Goal: Task Accomplishment & Management: Manage account settings

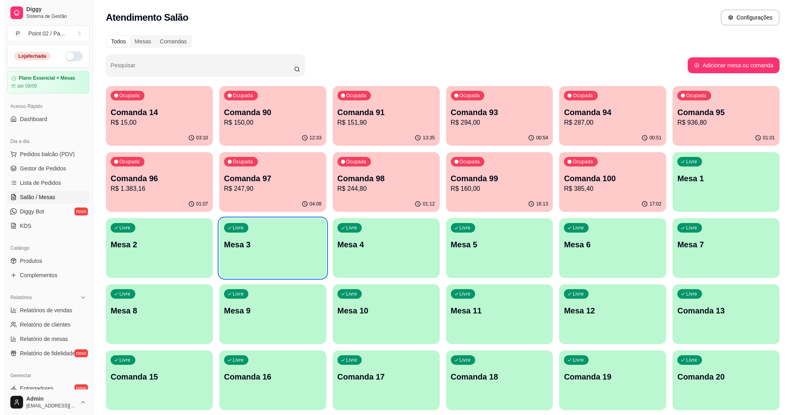
scroll to position [8, 0]
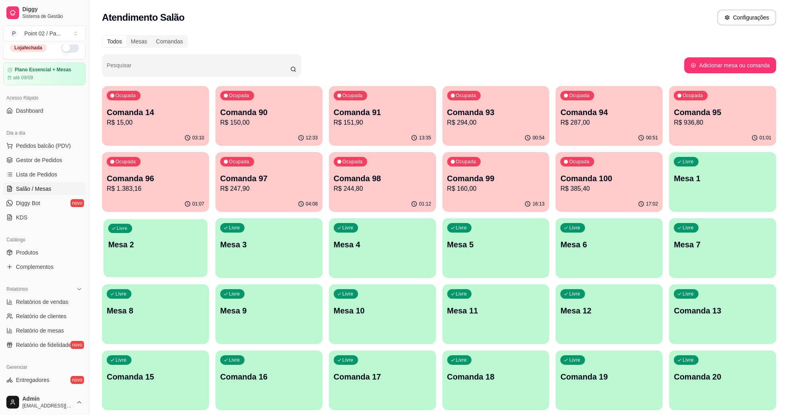
click at [204, 245] on div "Livre Mesa 2" at bounding box center [156, 243] width 104 height 49
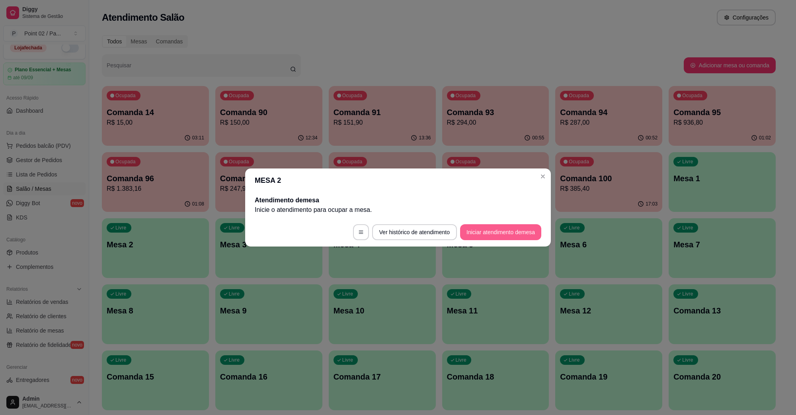
click at [525, 238] on button "Iniciar atendimento de mesa" at bounding box center [500, 232] width 81 height 16
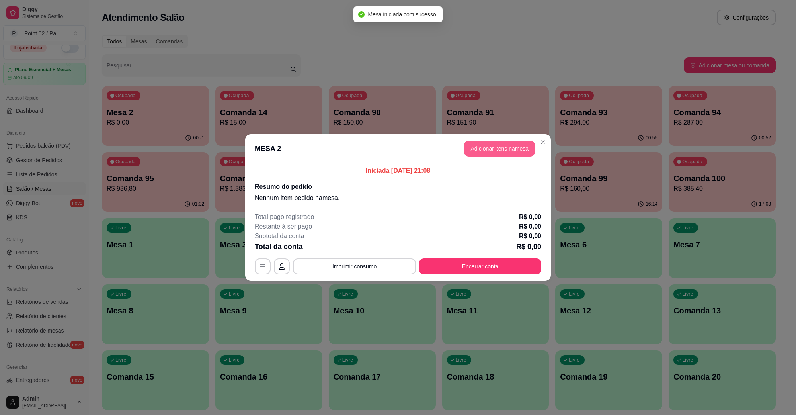
click at [494, 147] on button "Adicionar itens na mesa" at bounding box center [499, 149] width 71 height 16
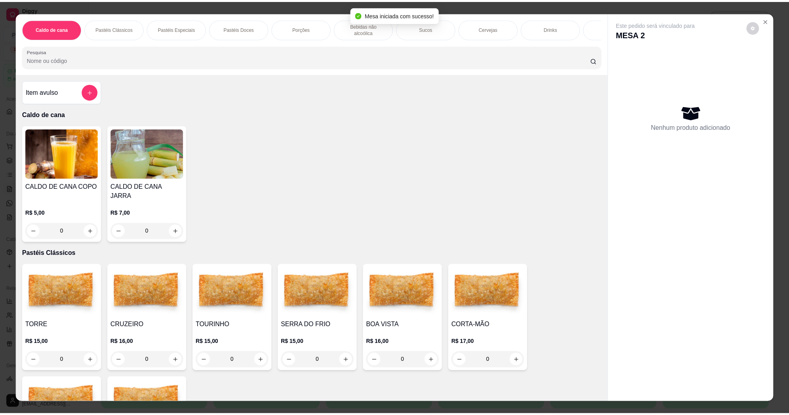
scroll to position [299, 0]
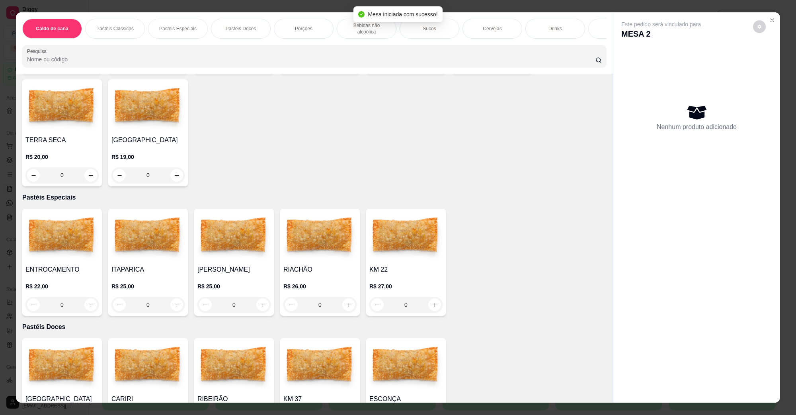
click at [66, 223] on img at bounding box center [61, 237] width 73 height 50
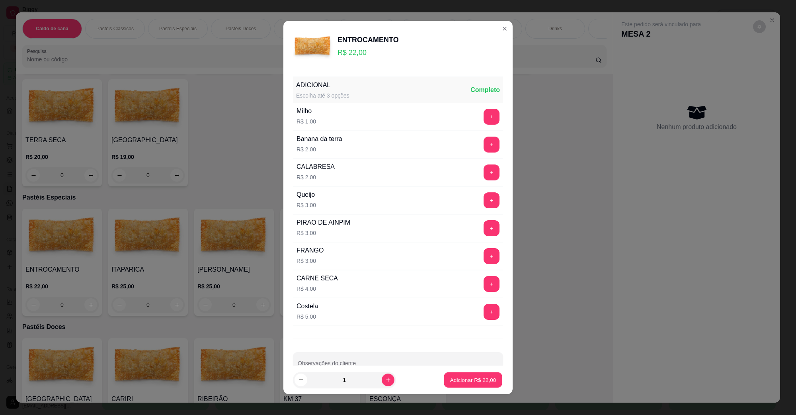
click at [479, 372] on div "Adicionar R$ 22,00" at bounding box center [473, 380] width 60 height 16
click at [476, 376] on p "Adicionar R$ 22,00" at bounding box center [473, 380] width 46 height 8
type input "1"
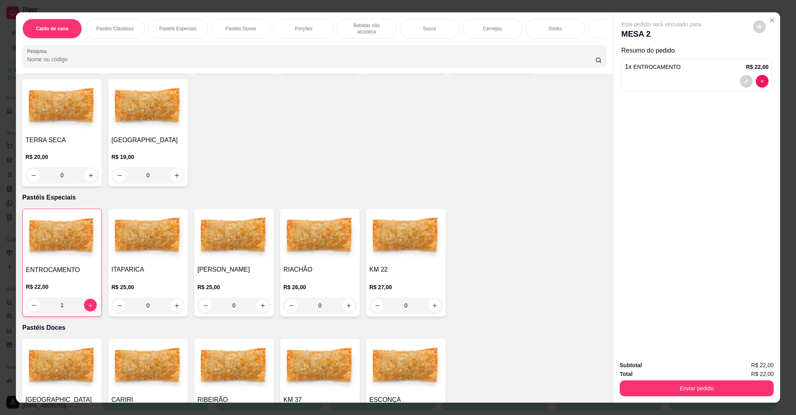
click at [640, 393] on button "Enviar pedido" at bounding box center [697, 388] width 154 height 16
click at [669, 363] on button "Não registrar e enviar pedido" at bounding box center [670, 368] width 80 height 15
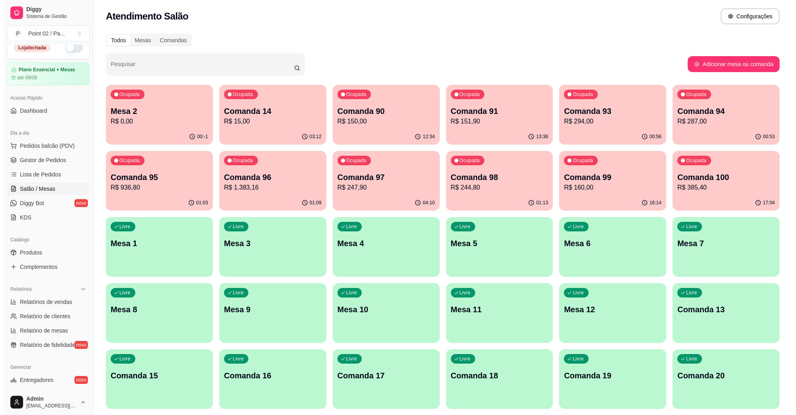
scroll to position [0, 0]
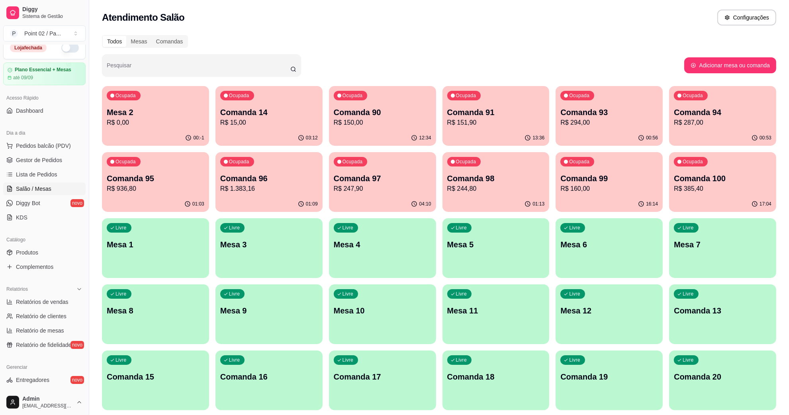
click at [200, 129] on div "Ocupada Mesa 2 R$ 0,00" at bounding box center [155, 108] width 107 height 44
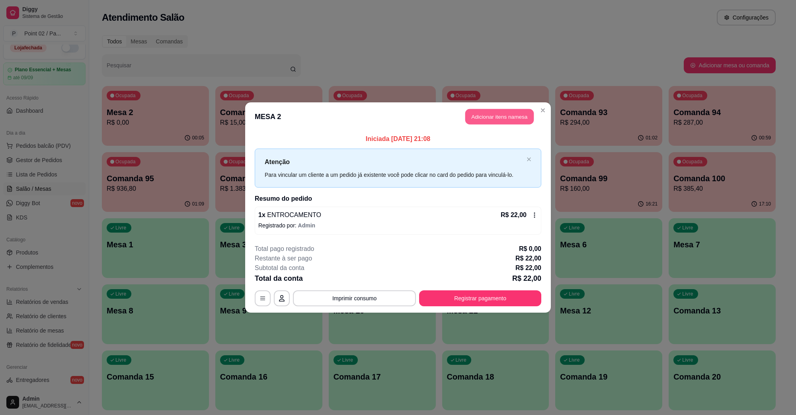
click at [482, 121] on button "Adicionar itens na mesa" at bounding box center [499, 117] width 68 height 16
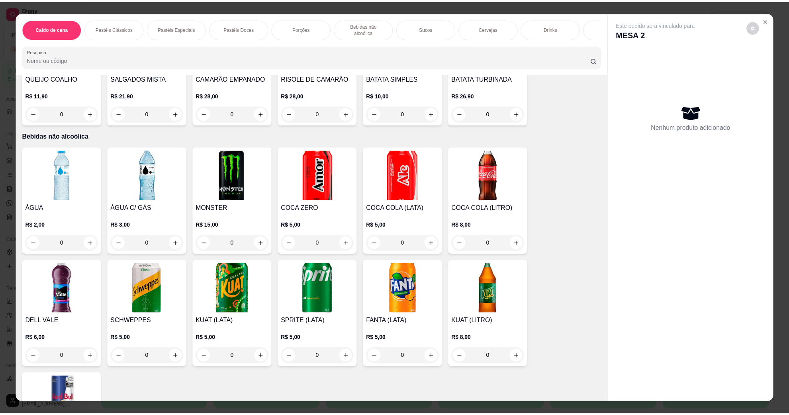
scroll to position [746, 0]
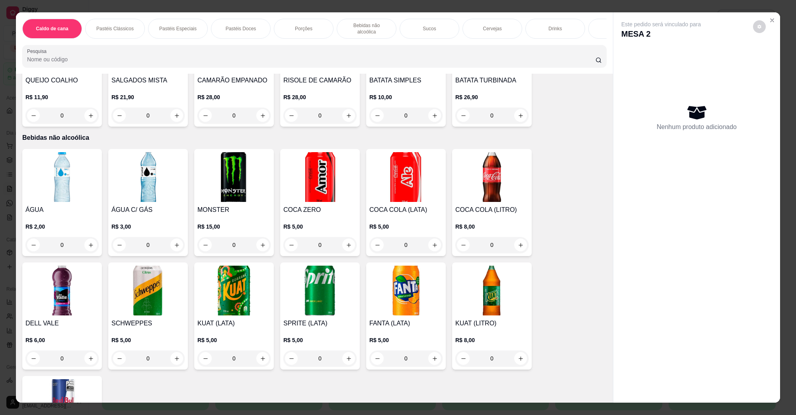
click at [334, 164] on img at bounding box center [319, 177] width 73 height 50
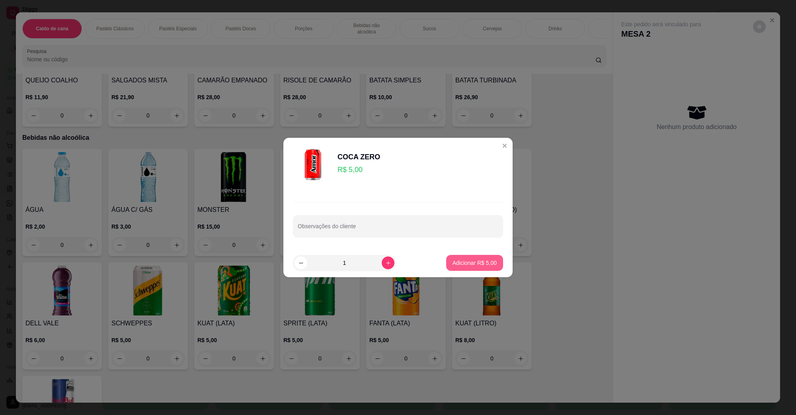
click at [475, 259] on p "Adicionar R$ 5,00" at bounding box center [475, 263] width 44 height 8
type input "1"
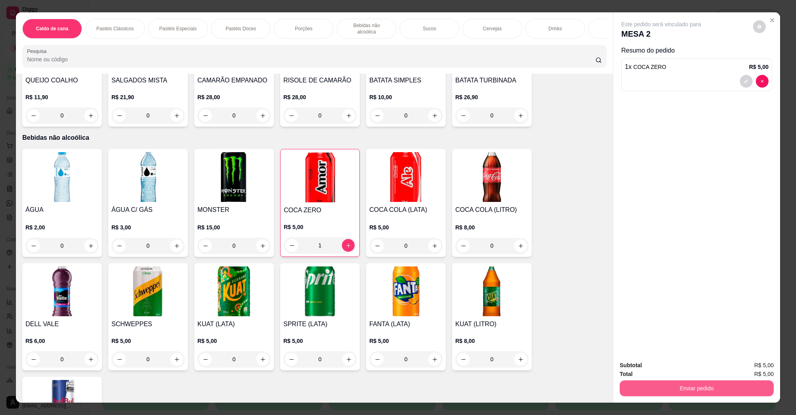
click at [628, 381] on button "Enviar pedido" at bounding box center [697, 388] width 154 height 16
click at [638, 371] on button "Não registrar e enviar pedido" at bounding box center [670, 368] width 83 height 15
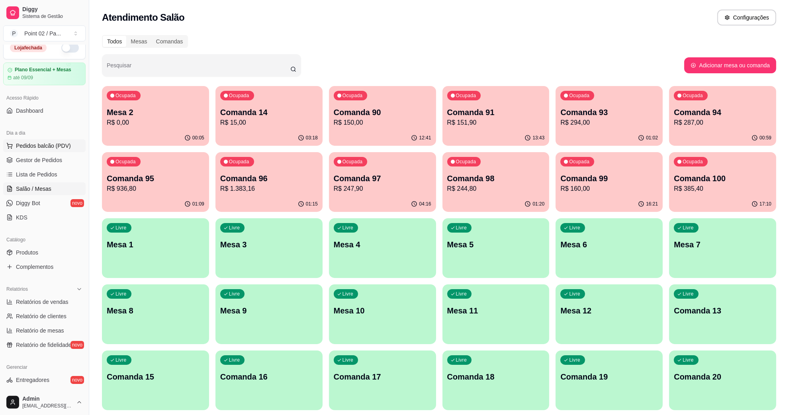
click at [42, 146] on span "Pedidos balcão (PDV)" at bounding box center [43, 146] width 55 height 8
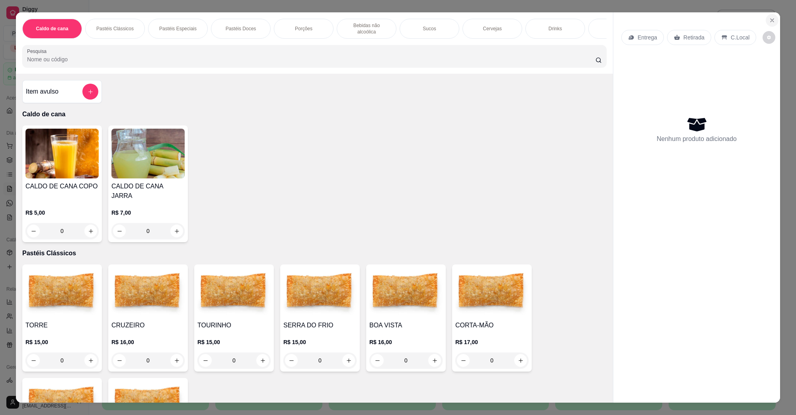
click at [769, 21] on icon "Close" at bounding box center [772, 20] width 6 height 6
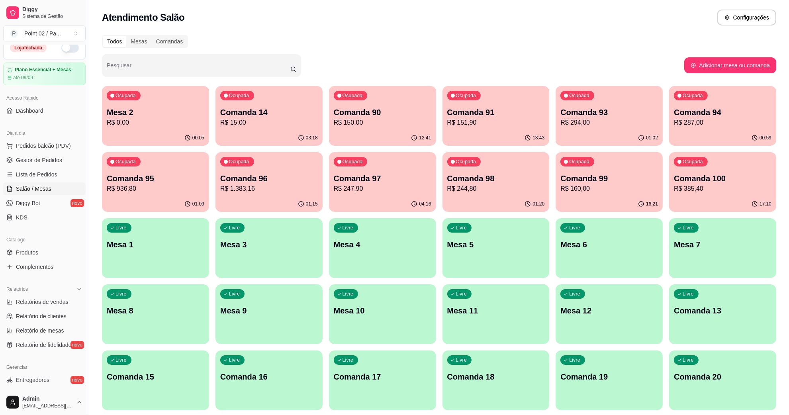
click at [26, 188] on span "Salão / Mesas" at bounding box center [33, 189] width 35 height 8
click at [65, 49] on button "button" at bounding box center [70, 48] width 18 height 10
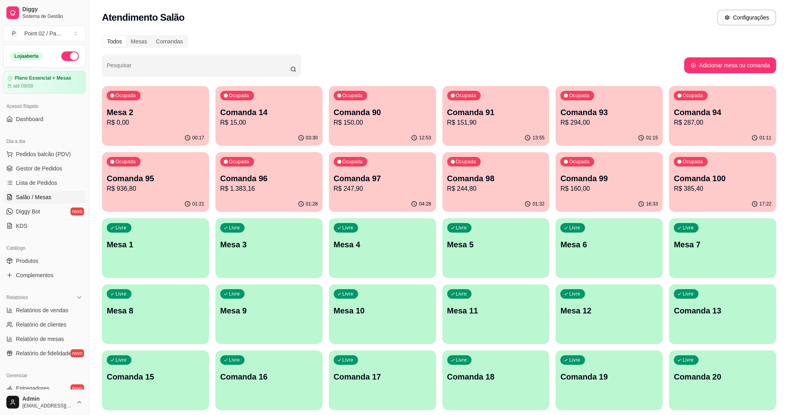
click at [30, 197] on span "Salão / Mesas" at bounding box center [33, 197] width 35 height 8
click at [153, 247] on p "Mesa 1" at bounding box center [156, 244] width 98 height 11
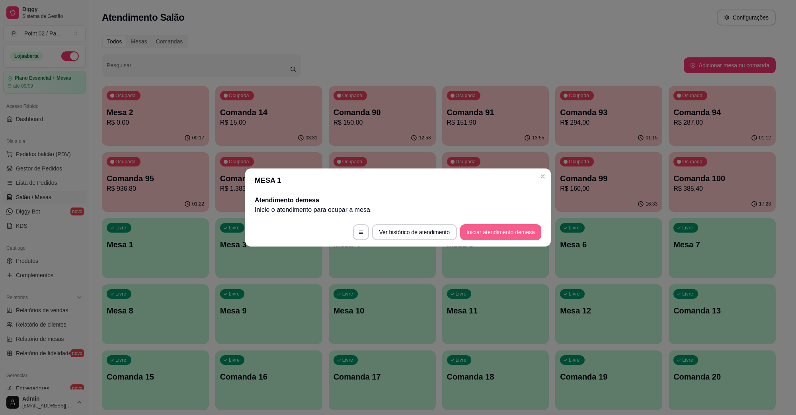
click at [489, 234] on button "Iniciar atendimento de mesa" at bounding box center [500, 232] width 81 height 16
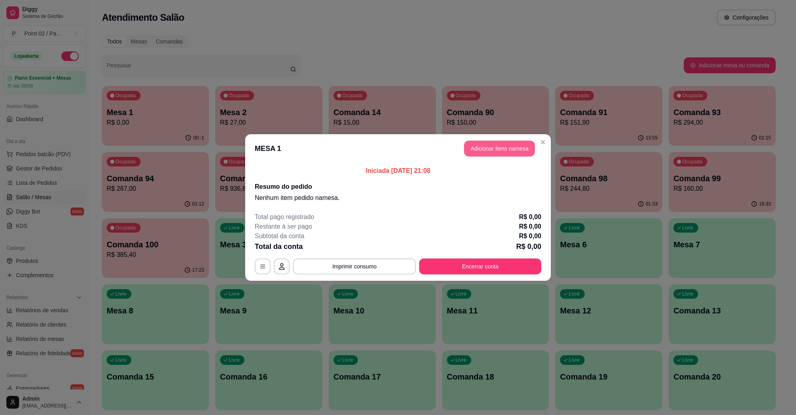
click at [479, 152] on button "Adicionar itens na mesa" at bounding box center [499, 149] width 71 height 16
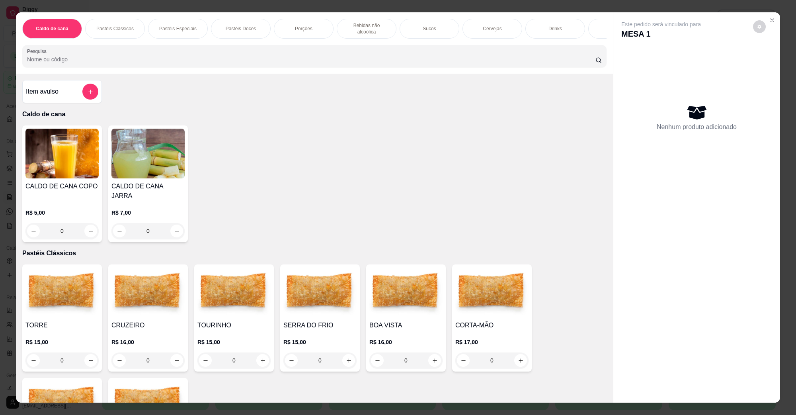
click at [146, 166] on img at bounding box center [147, 154] width 73 height 50
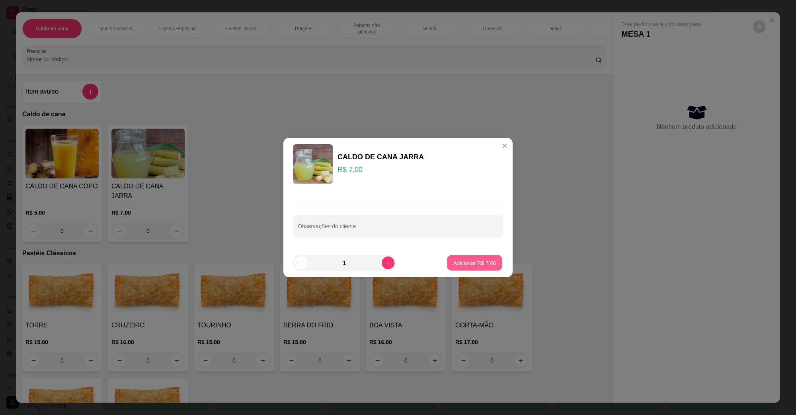
click at [469, 263] on p "Adicionar R$ 7,00" at bounding box center [474, 263] width 43 height 8
type input "1"
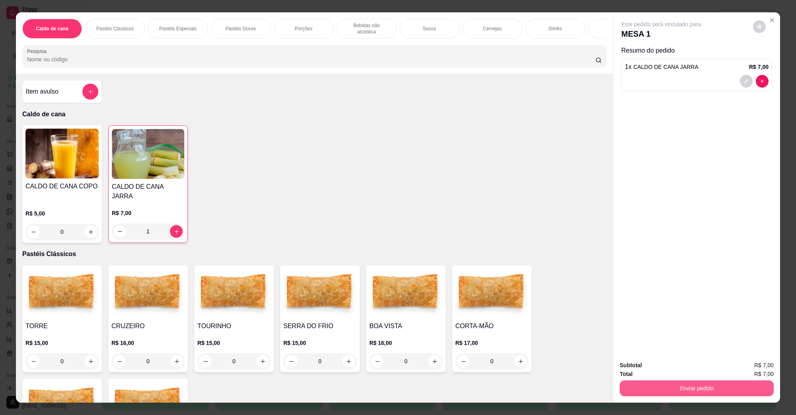
click at [701, 389] on button "Enviar pedido" at bounding box center [697, 388] width 154 height 16
click at [659, 373] on button "Não registrar e enviar pedido" at bounding box center [670, 368] width 83 height 15
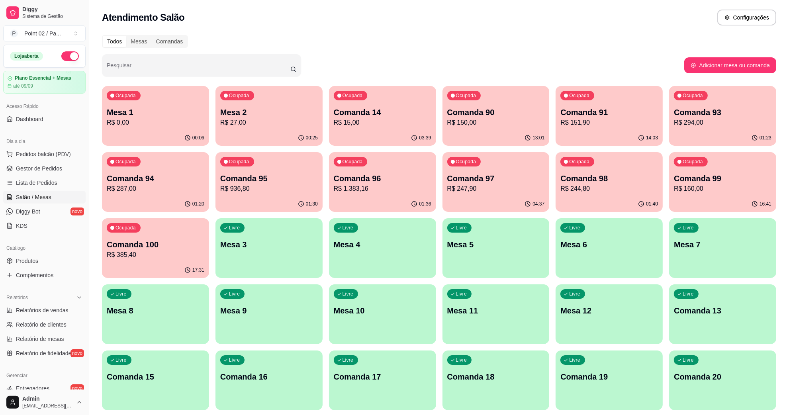
click at [318, 132] on div "00:25" at bounding box center [268, 138] width 107 height 16
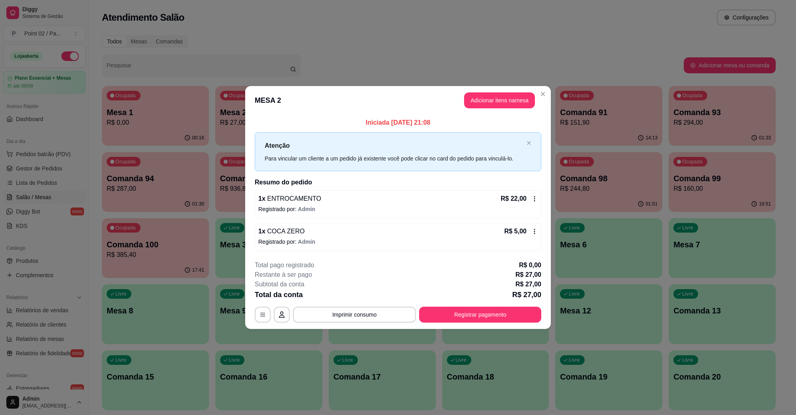
click at [473, 305] on div "**********" at bounding box center [398, 291] width 287 height 62
drag, startPoint x: 473, startPoint y: 305, endPoint x: 473, endPoint y: 316, distance: 10.4
click at [473, 310] on div "**********" at bounding box center [398, 291] width 287 height 62
click at [473, 316] on button "Registrar pagamento" at bounding box center [480, 315] width 122 height 16
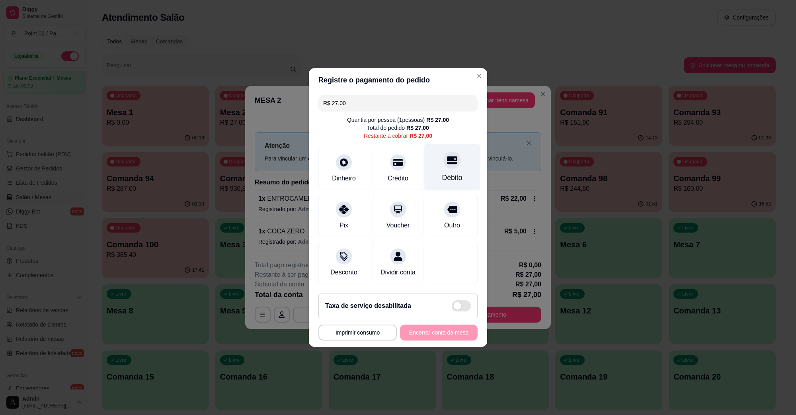
click at [447, 156] on icon at bounding box center [452, 160] width 10 height 8
type input "R$ 0,00"
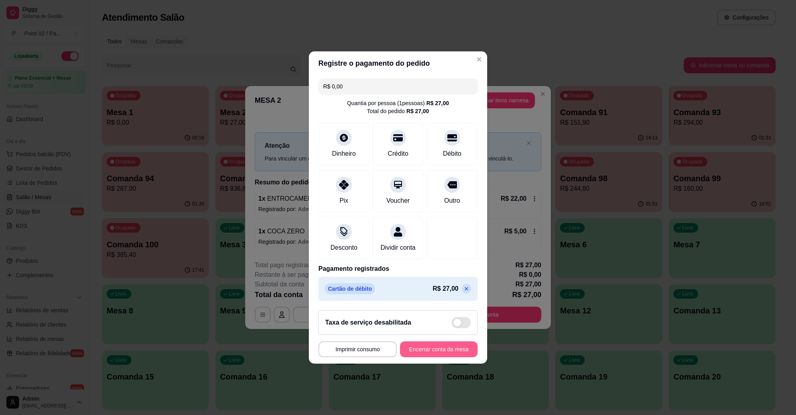
click at [435, 352] on button "Encerrar conta da mesa" at bounding box center [439, 349] width 78 height 16
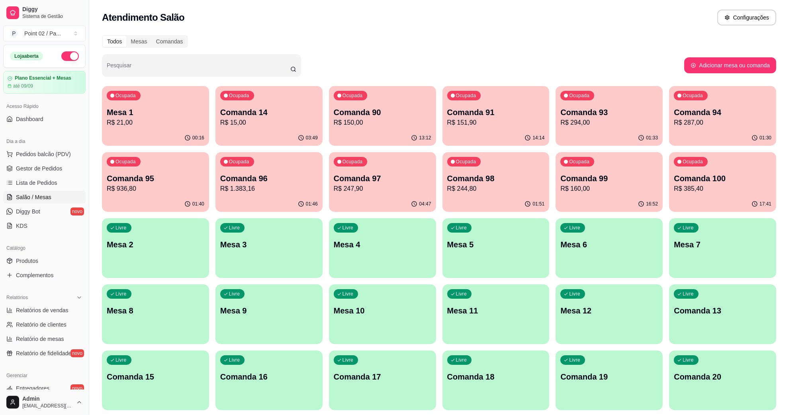
click at [165, 98] on div "Ocupada Mesa 1 R$ 21,00" at bounding box center [155, 108] width 107 height 44
click at [33, 154] on span "Pedidos balcão (PDV)" at bounding box center [43, 154] width 55 height 8
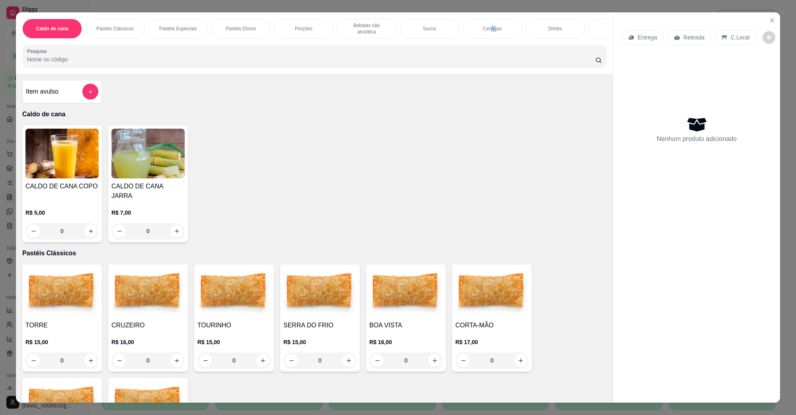
click at [491, 25] on p "Cervejas" at bounding box center [492, 28] width 19 height 6
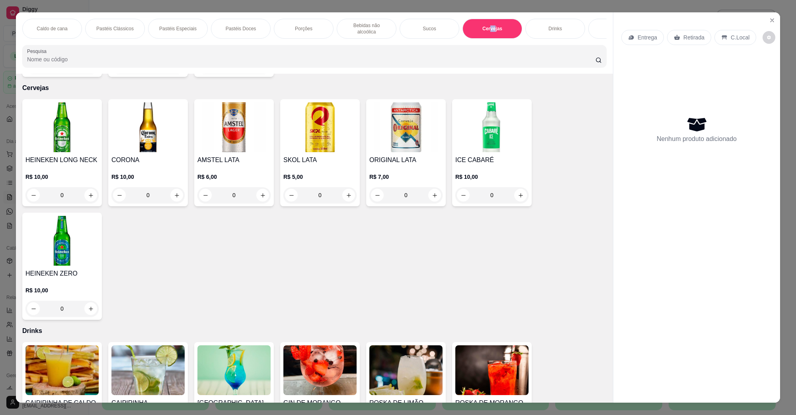
scroll to position [13, 0]
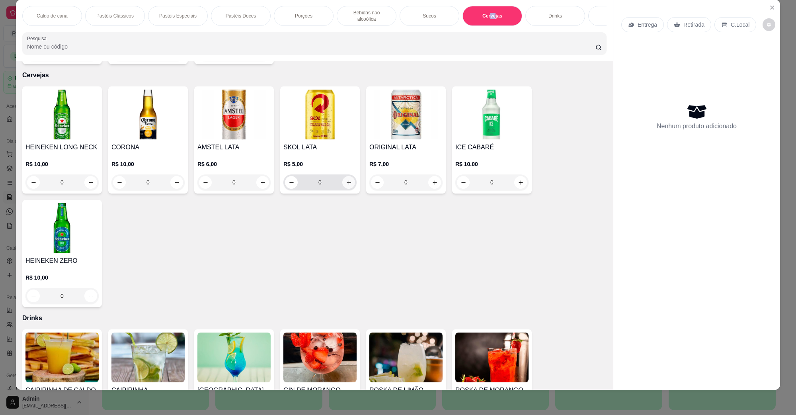
click at [346, 180] on icon "increase-product-quantity" at bounding box center [349, 183] width 6 height 6
type input "1"
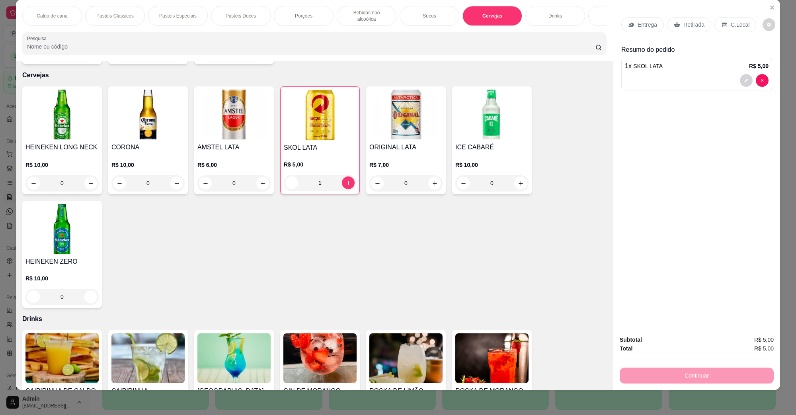
click at [731, 27] on p "C.Local" at bounding box center [740, 25] width 19 height 8
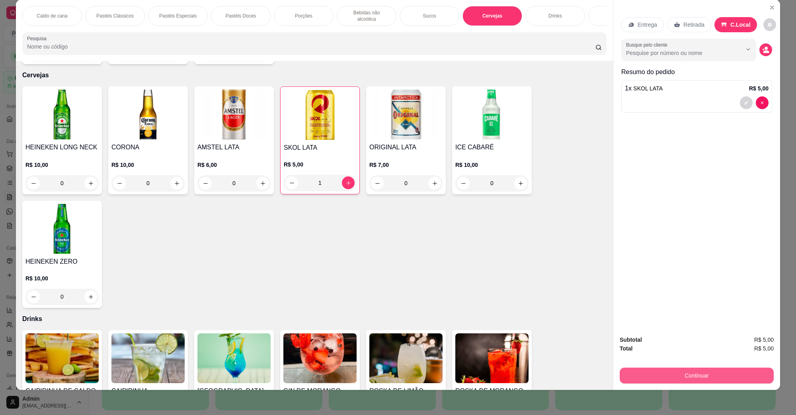
click at [685, 379] on button "Continuar" at bounding box center [697, 375] width 154 height 16
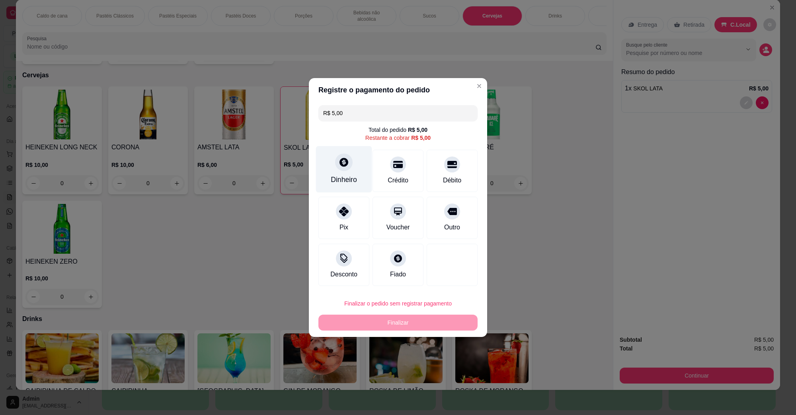
click at [348, 167] on div at bounding box center [344, 162] width 18 height 18
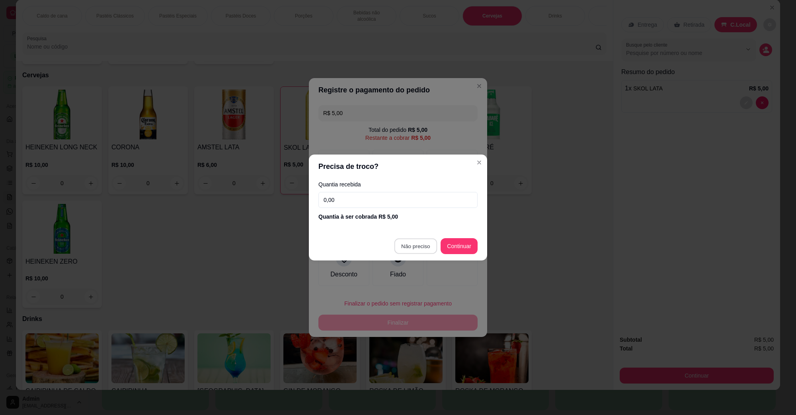
type input "R$ 0,00"
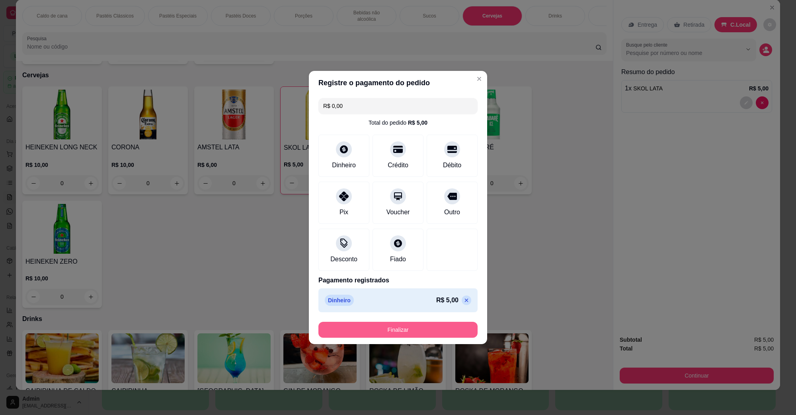
click at [390, 331] on button "Finalizar" at bounding box center [397, 330] width 159 height 16
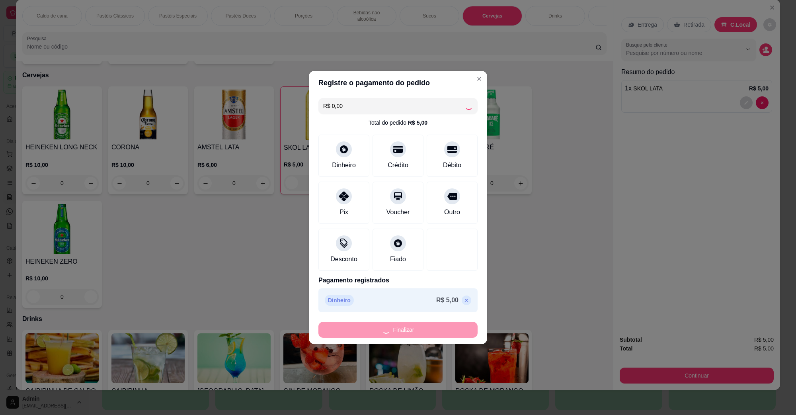
type input "0"
type input "-R$ 5,00"
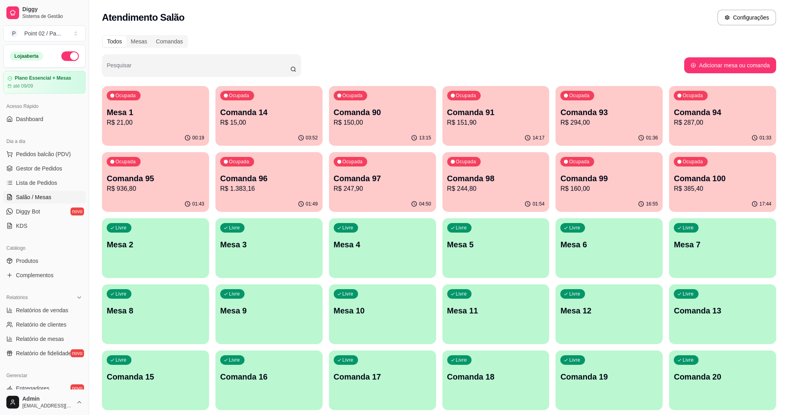
click at [373, 188] on p "R$ 247,90" at bounding box center [383, 189] width 98 height 10
click at [506, 182] on p "Comanda 98" at bounding box center [496, 178] width 98 height 11
click at [243, 178] on p "Comanda 96" at bounding box center [269, 178] width 94 height 11
click at [201, 184] on p "R$ 936,80" at bounding box center [156, 189] width 98 height 10
click at [725, 120] on p "R$ 287,00" at bounding box center [722, 122] width 94 height 9
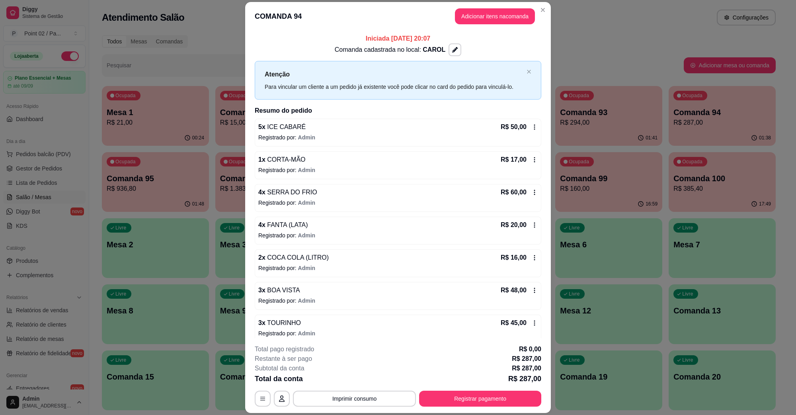
click at [480, 6] on header "COMANDA 94 Adicionar itens na comanda" at bounding box center [398, 16] width 306 height 29
click at [480, 14] on button "Adicionar itens na comanda" at bounding box center [495, 17] width 78 height 16
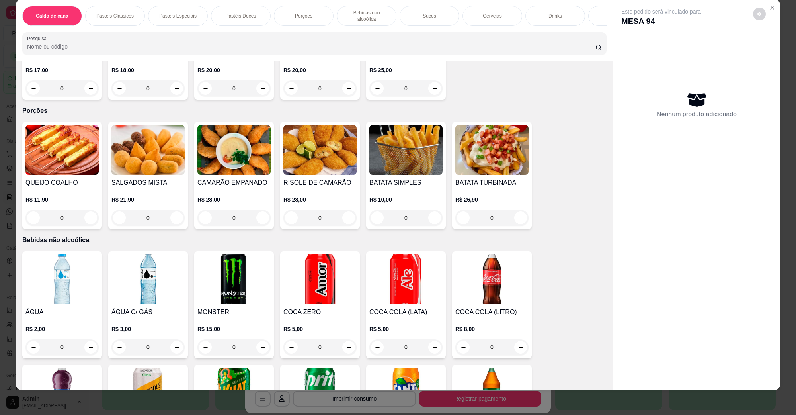
scroll to position [617, 0]
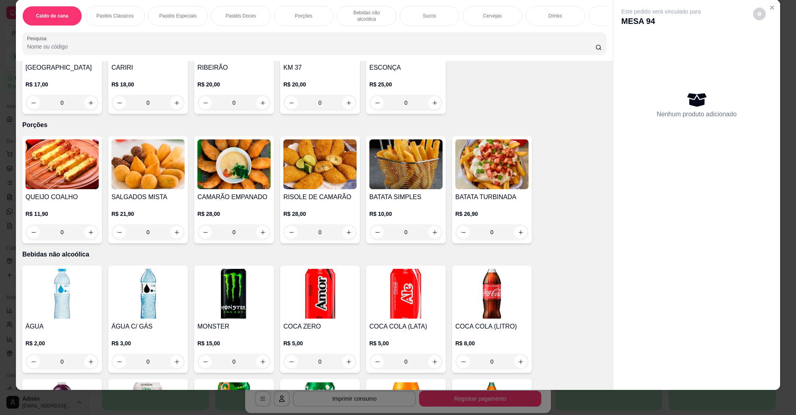
click at [156, 182] on div "SALGADOS MISTA R$ 21,90 0" at bounding box center [148, 189] width 80 height 107
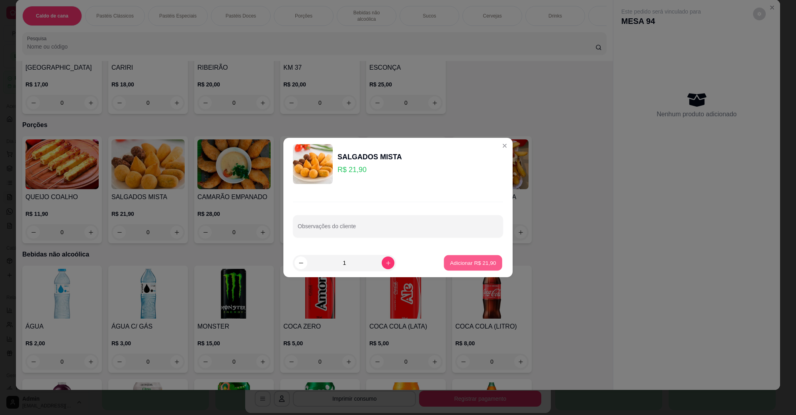
click at [466, 259] on p "Adicionar R$ 21,90" at bounding box center [473, 263] width 46 height 8
type input "1"
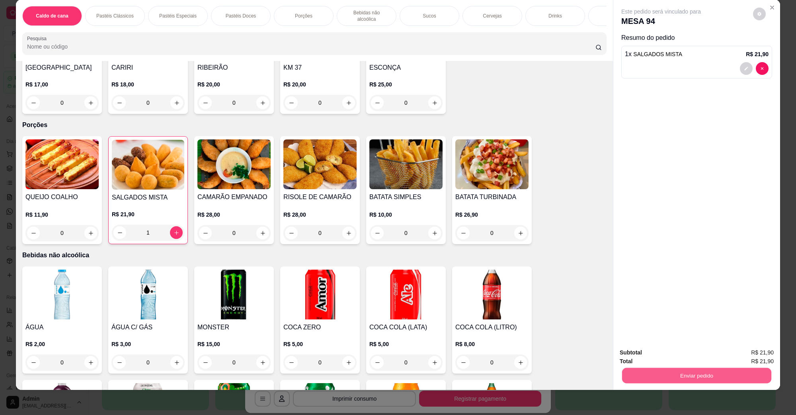
click at [731, 379] on button "Enviar pedido" at bounding box center [696, 375] width 149 height 16
click at [693, 359] on button "Não registrar e enviar pedido" at bounding box center [670, 355] width 80 height 15
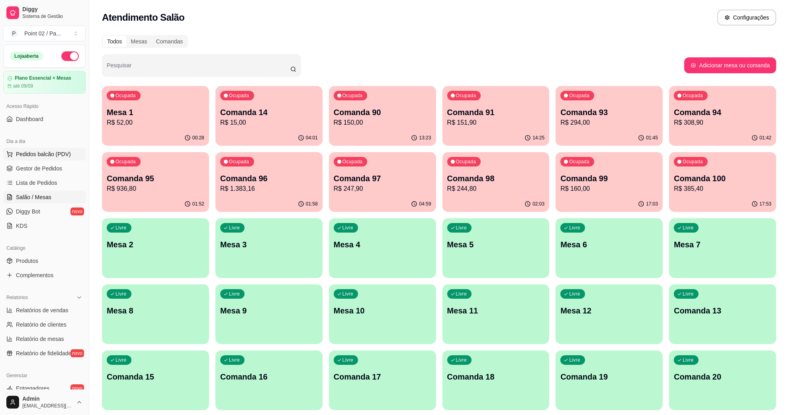
click at [19, 154] on span "Pedidos balcão (PDV)" at bounding box center [43, 154] width 55 height 8
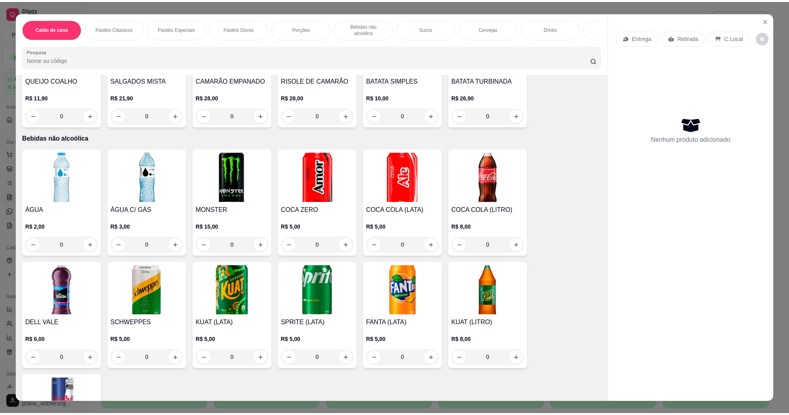
scroll to position [1045, 0]
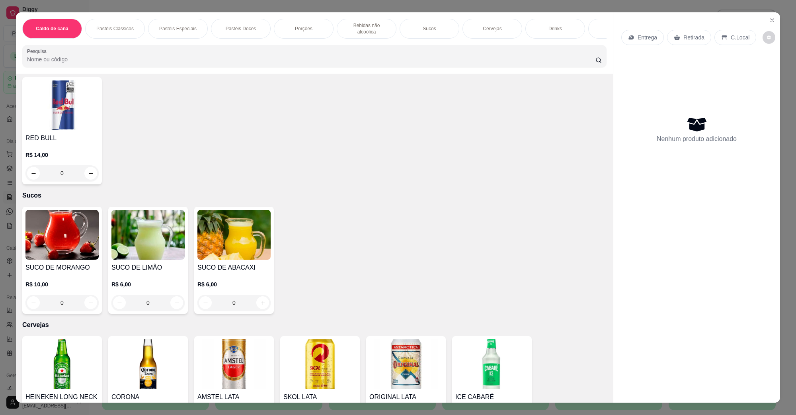
click at [297, 345] on img at bounding box center [319, 364] width 73 height 50
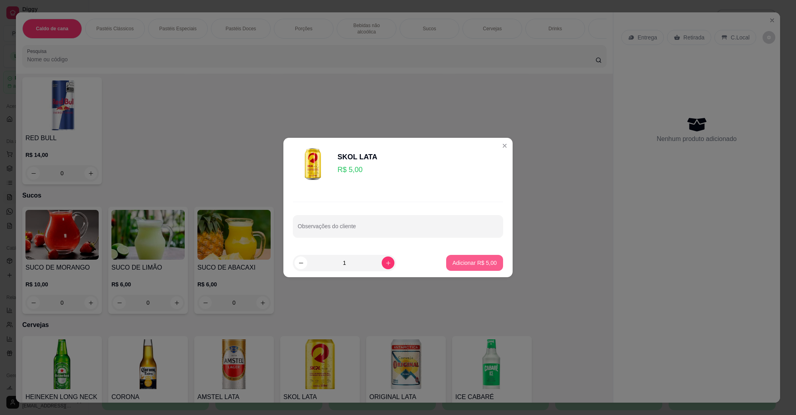
click at [476, 262] on p "Adicionar R$ 5,00" at bounding box center [475, 263] width 44 height 8
type input "1"
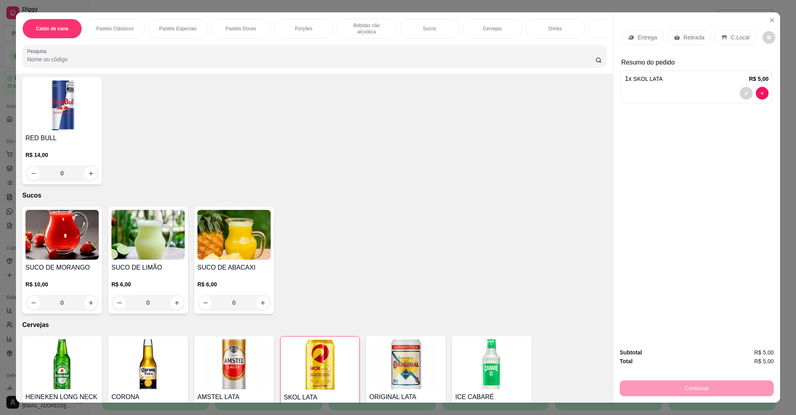
click at [739, 42] on div "C.Local" at bounding box center [736, 37] width 42 height 15
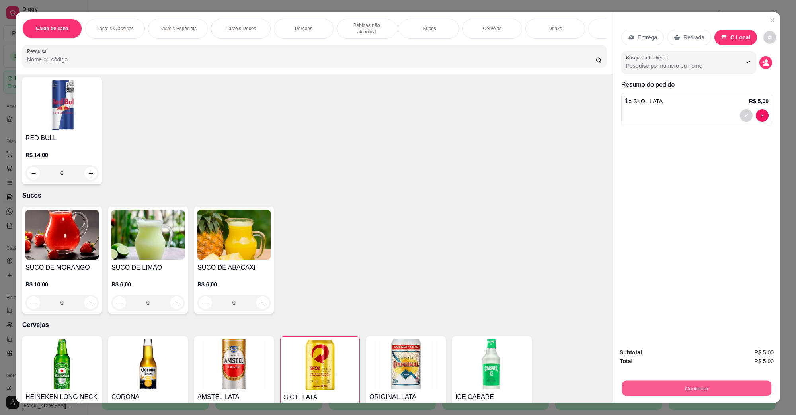
click at [692, 388] on button "Continuar" at bounding box center [696, 388] width 149 height 16
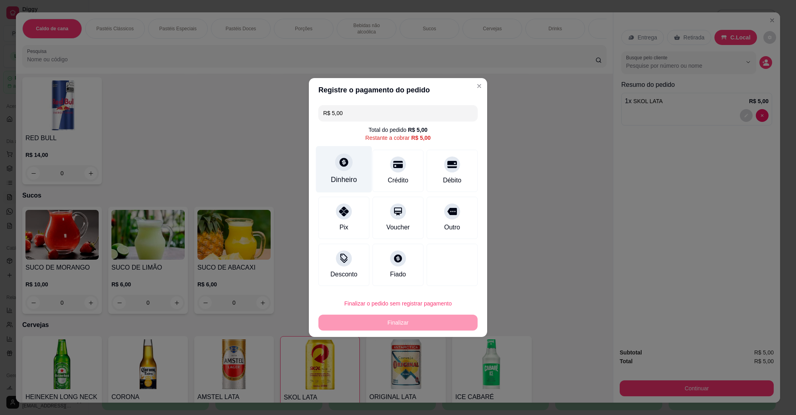
click at [345, 175] on div "Dinheiro" at bounding box center [344, 179] width 26 height 10
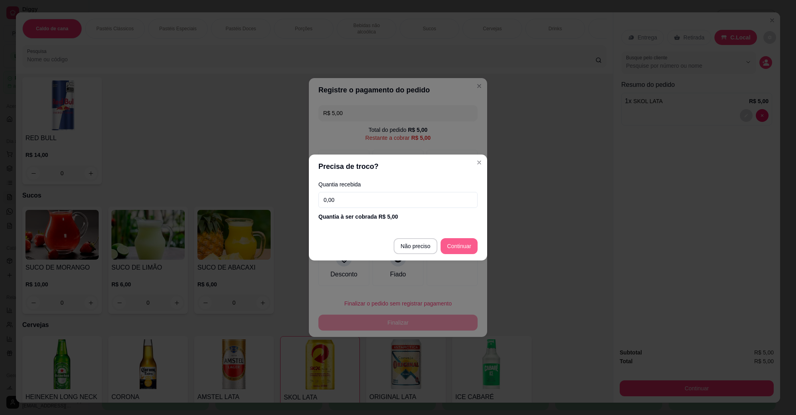
type input "R$ 0,00"
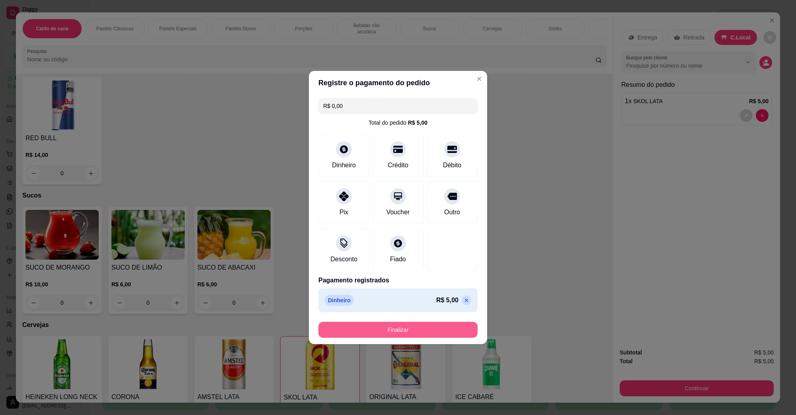
click at [430, 331] on button "Finalizar" at bounding box center [397, 330] width 159 height 16
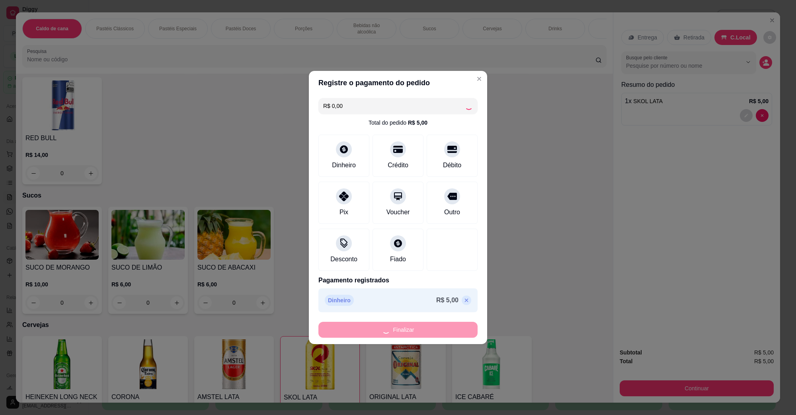
type input "0"
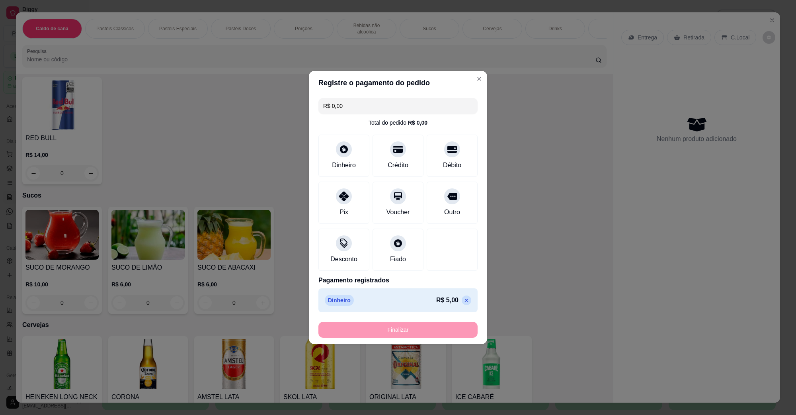
type input "-R$ 5,00"
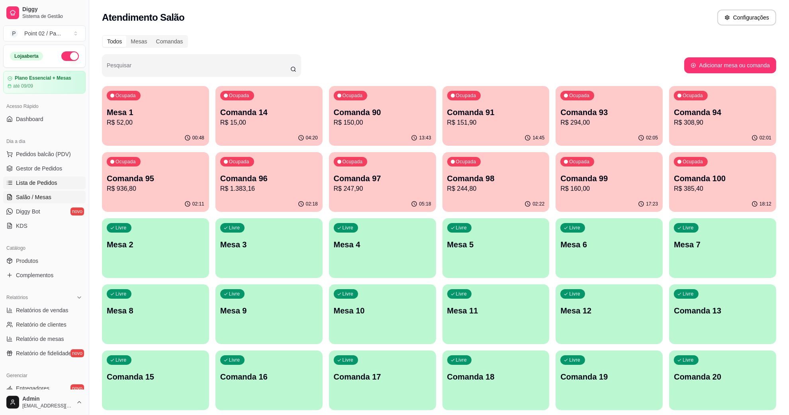
click at [23, 182] on span "Lista de Pedidos" at bounding box center [36, 183] width 41 height 8
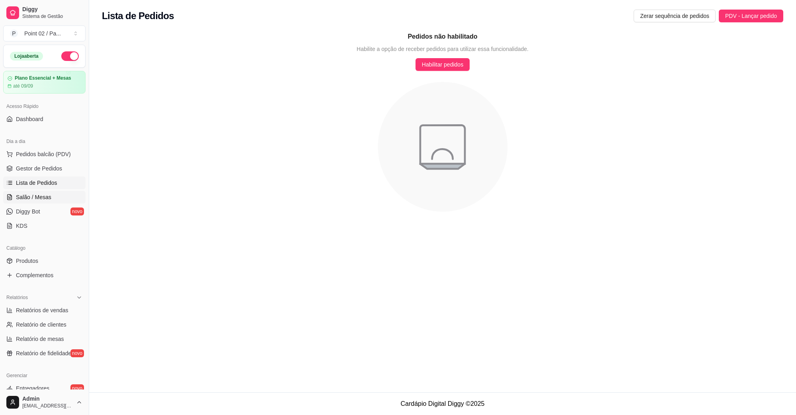
click at [34, 198] on span "Salão / Mesas" at bounding box center [33, 197] width 35 height 8
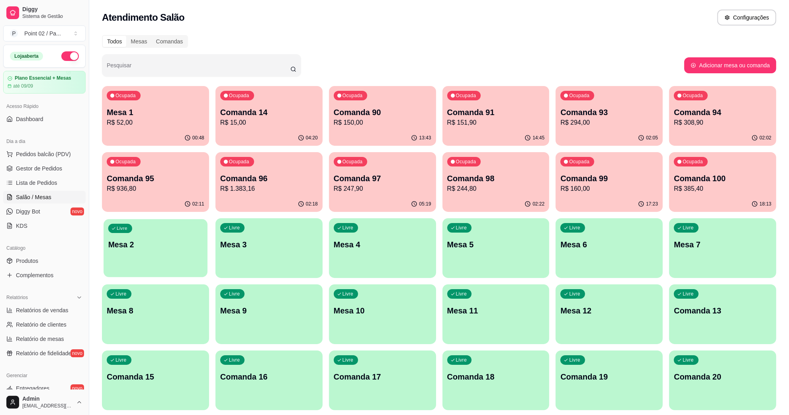
click at [146, 250] on div "Livre Mesa 2" at bounding box center [156, 243] width 104 height 49
click at [154, 108] on p "Mesa 1" at bounding box center [156, 112] width 98 height 11
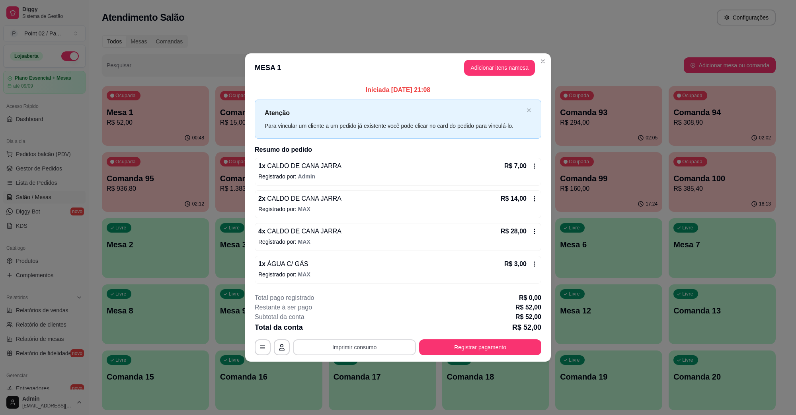
click at [373, 351] on button "Imprimir consumo" at bounding box center [354, 347] width 123 height 16
click at [359, 331] on button "IMPRESSORA" at bounding box center [357, 329] width 58 height 13
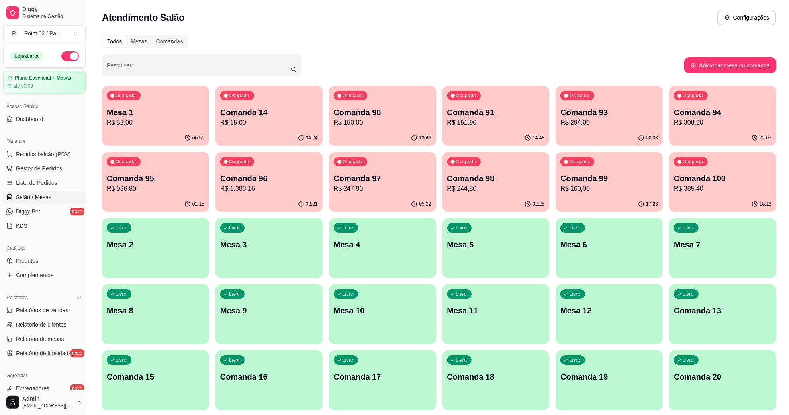
click at [148, 117] on p "Mesa 1" at bounding box center [156, 112] width 98 height 11
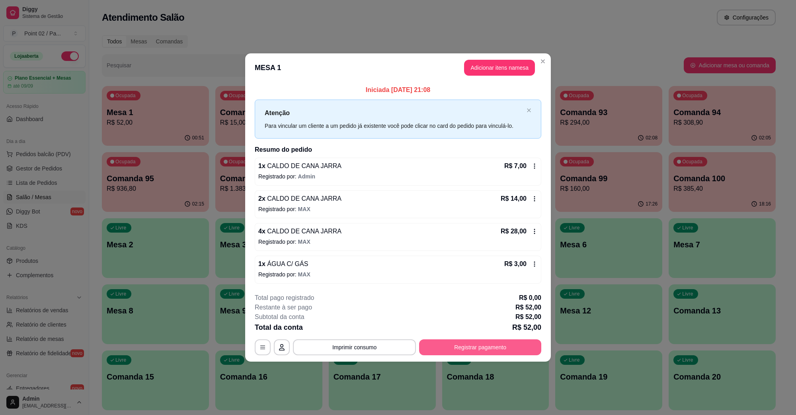
click at [465, 345] on button "Registrar pagamento" at bounding box center [480, 347] width 122 height 16
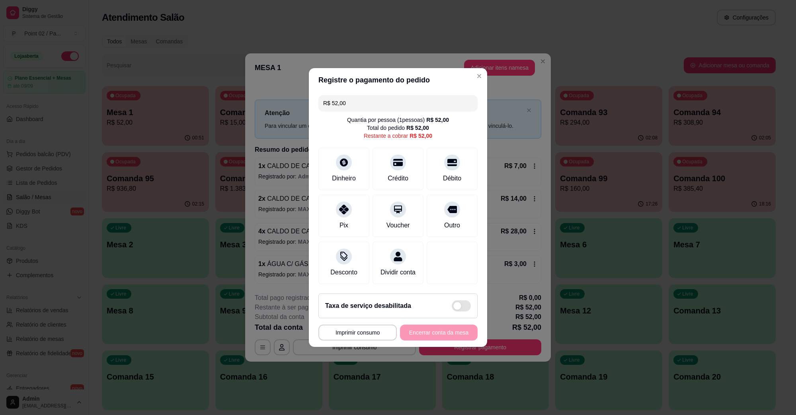
click at [376, 76] on header "Registre o pagamento do pedido" at bounding box center [398, 80] width 178 height 24
click at [380, 98] on input "R$ 52,00" at bounding box center [398, 103] width 150 height 16
click at [351, 154] on div at bounding box center [344, 160] width 18 height 18
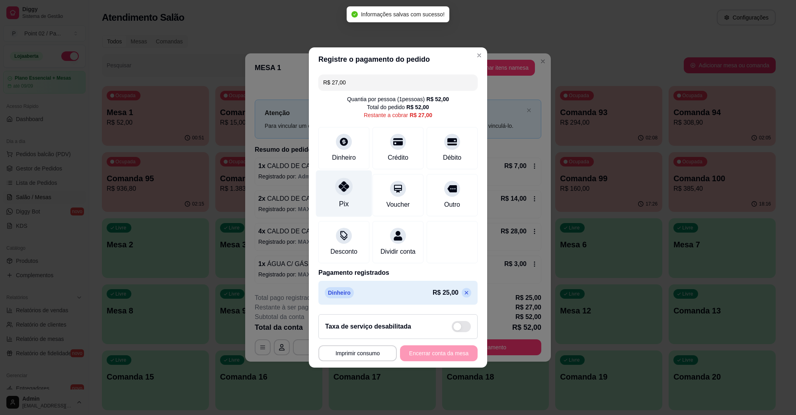
click at [345, 191] on div "Pix" at bounding box center [344, 193] width 56 height 47
type input "R$ 0,00"
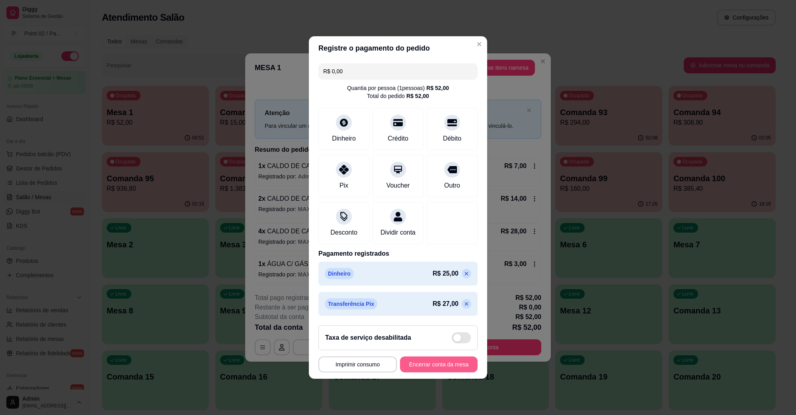
click at [449, 372] on button "Encerrar conta da mesa" at bounding box center [439, 364] width 78 height 16
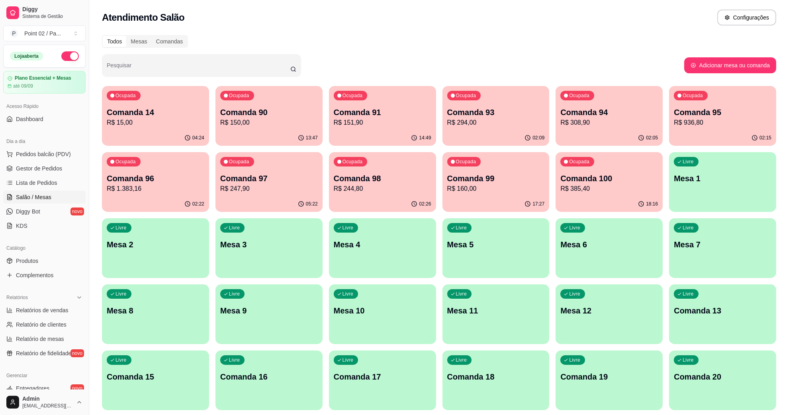
click at [183, 114] on p "Comanda 14" at bounding box center [156, 112] width 98 height 11
click at [182, 231] on div "Livre Mesa 2" at bounding box center [155, 243] width 107 height 50
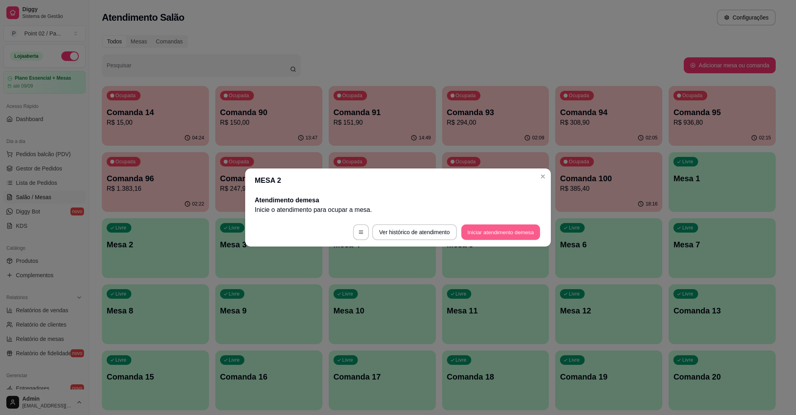
click at [509, 227] on button "Iniciar atendimento de mesa" at bounding box center [500, 233] width 79 height 16
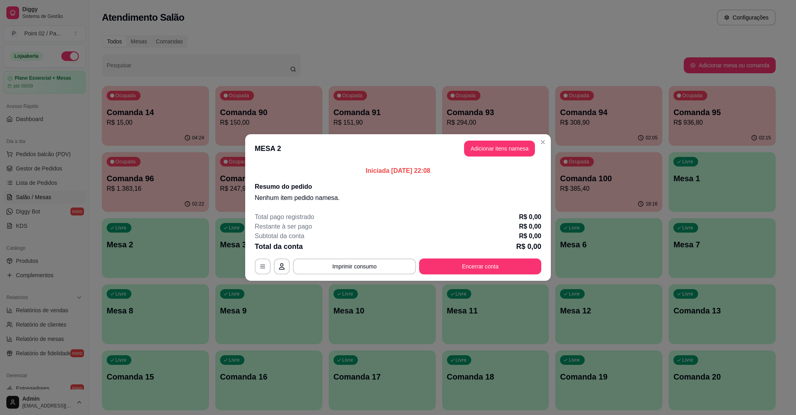
click at [487, 147] on button "Adicionar itens na mesa" at bounding box center [499, 149] width 71 height 16
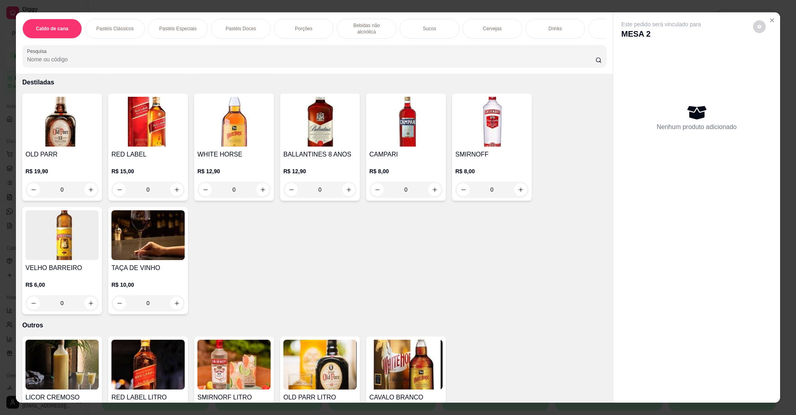
scroll to position [1841, 0]
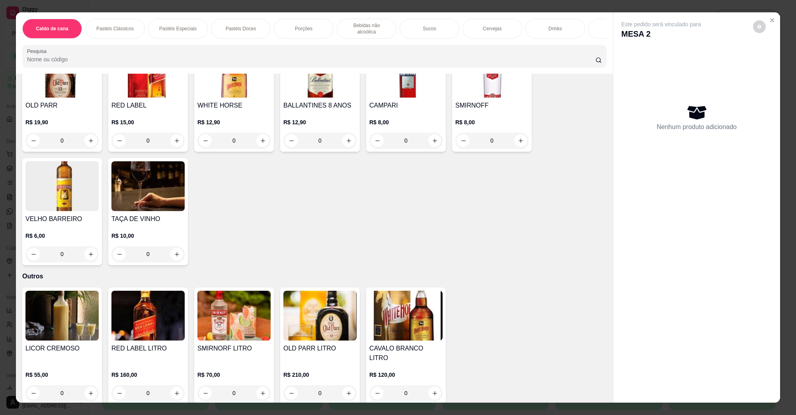
click at [412, 101] on h4 "CAMPARI" at bounding box center [405, 106] width 73 height 10
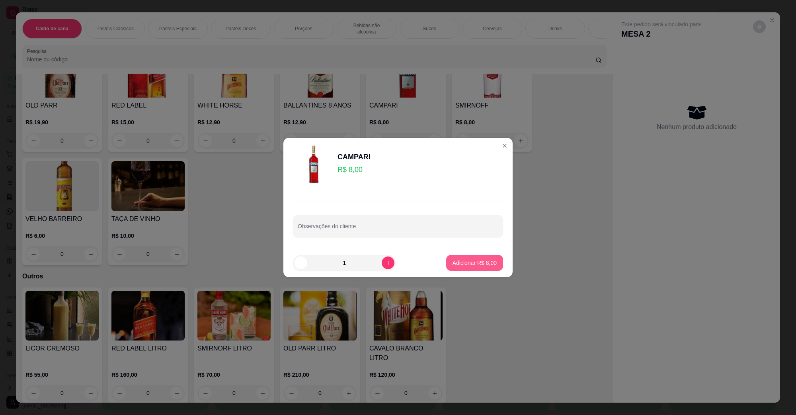
click at [461, 262] on p "Adicionar R$ 8,00" at bounding box center [475, 263] width 44 height 8
type input "1"
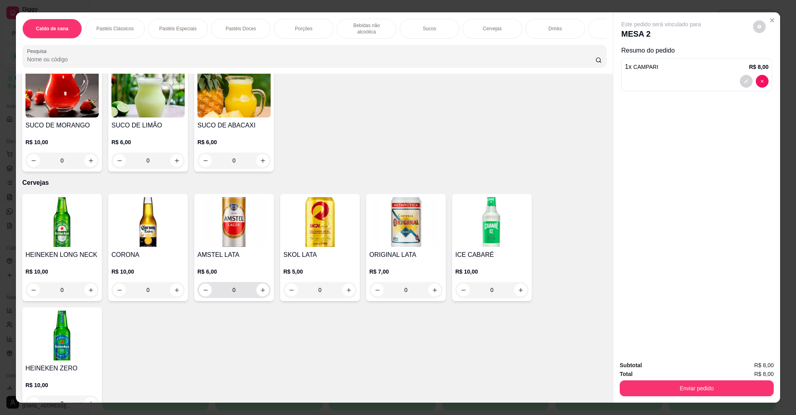
scroll to position [1045, 0]
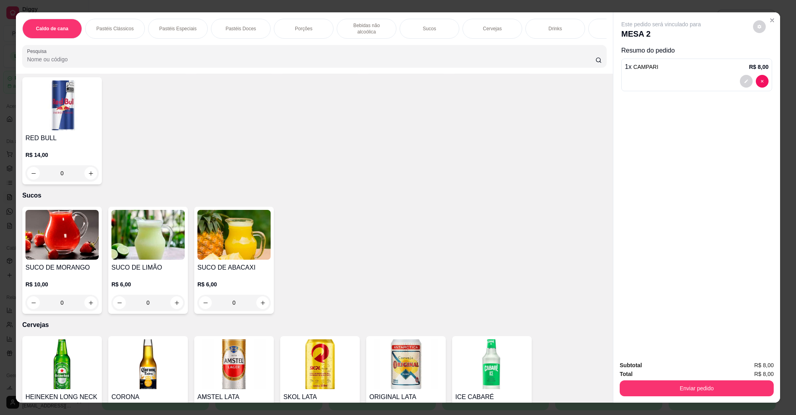
click at [326, 339] on img at bounding box center [319, 364] width 73 height 50
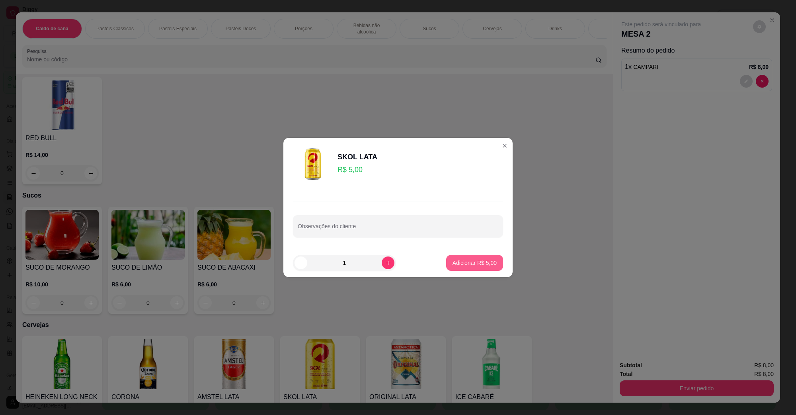
click at [453, 266] on p "Adicionar R$ 5,00" at bounding box center [475, 263] width 44 height 8
type input "1"
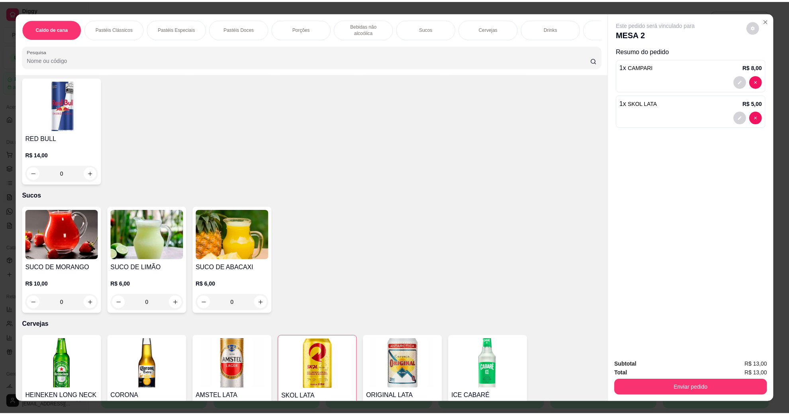
scroll to position [1194, 0]
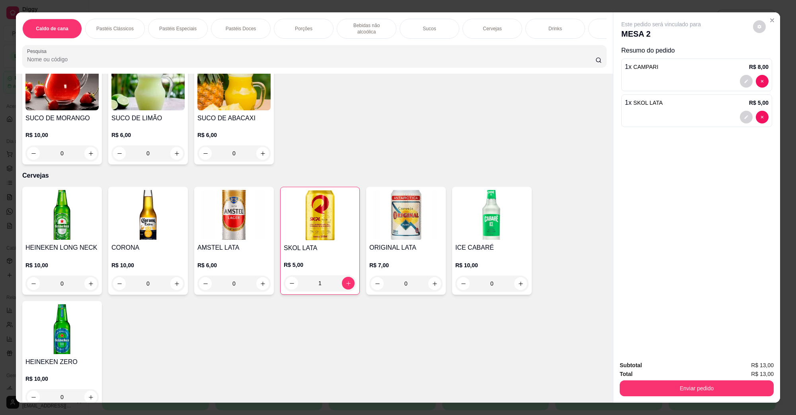
click at [395, 224] on img at bounding box center [405, 215] width 73 height 50
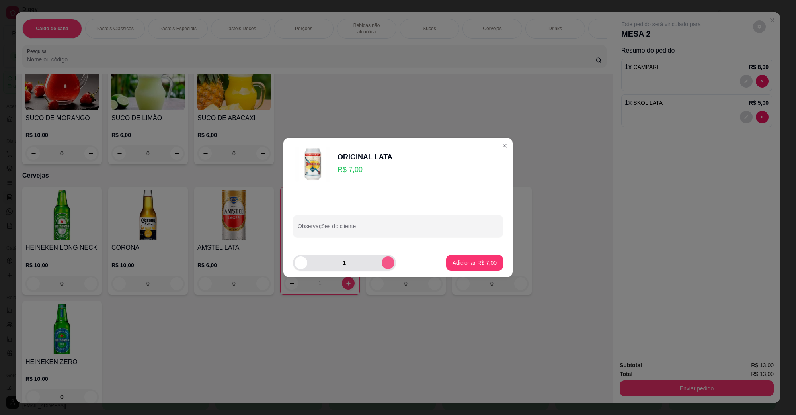
click at [387, 264] on button "increase-product-quantity" at bounding box center [388, 262] width 13 height 13
type input "2"
click at [446, 257] on button "Adicionar R$ 14,00" at bounding box center [473, 263] width 59 height 16
type input "2"
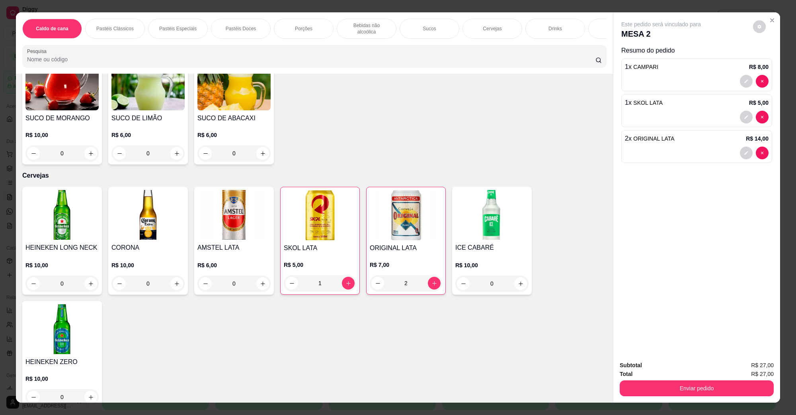
click at [82, 216] on img at bounding box center [61, 215] width 73 height 50
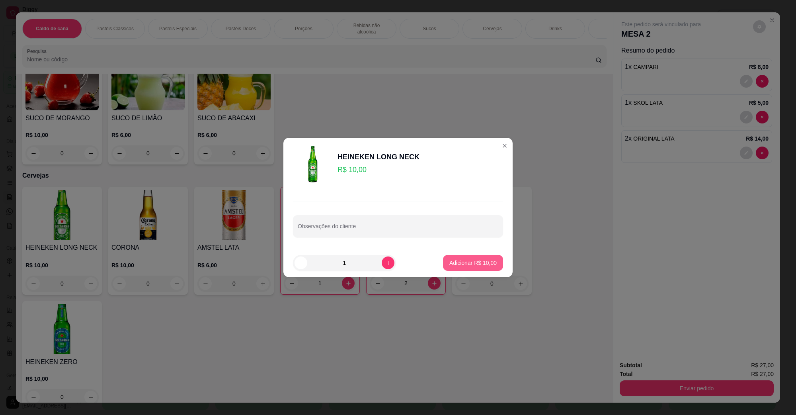
click at [449, 265] on p "Adicionar R$ 10,00" at bounding box center [472, 263] width 47 height 8
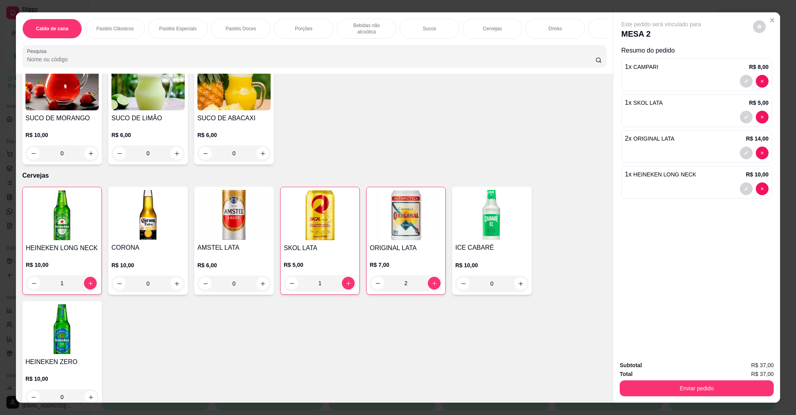
type input "1"
click at [681, 385] on button "Enviar pedido" at bounding box center [697, 388] width 154 height 16
click at [663, 367] on button "Não registrar e enviar pedido" at bounding box center [670, 368] width 83 height 15
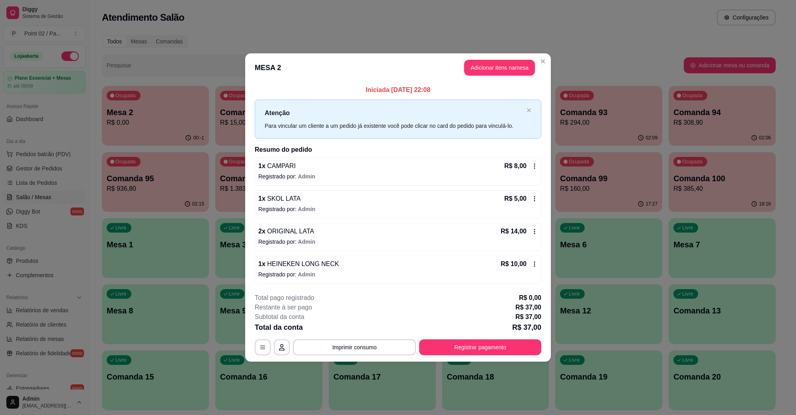
click at [465, 336] on div "**********" at bounding box center [398, 324] width 287 height 62
click at [467, 342] on button "Registrar pagamento" at bounding box center [480, 347] width 119 height 16
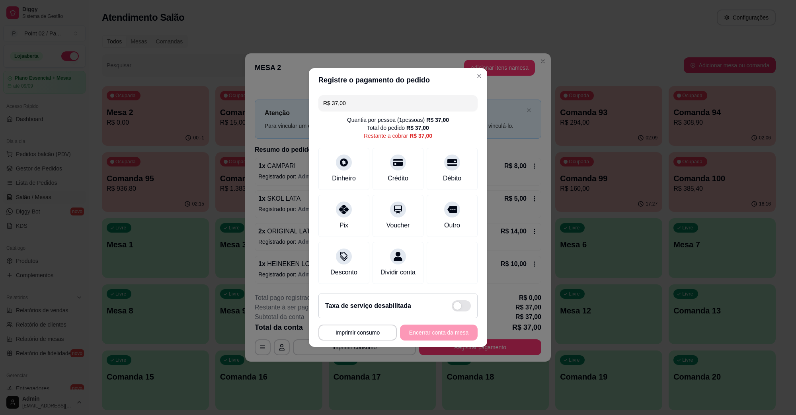
click at [390, 107] on div "R$ 37,00 Quantia por pessoa ( 1 pessoas) R$ 37,00 Total do pedido R$ 37,00 Rest…" at bounding box center [398, 189] width 178 height 195
click at [391, 104] on input "R$ 37,00" at bounding box center [398, 103] width 150 height 16
click at [399, 164] on div "Crédito" at bounding box center [398, 167] width 56 height 47
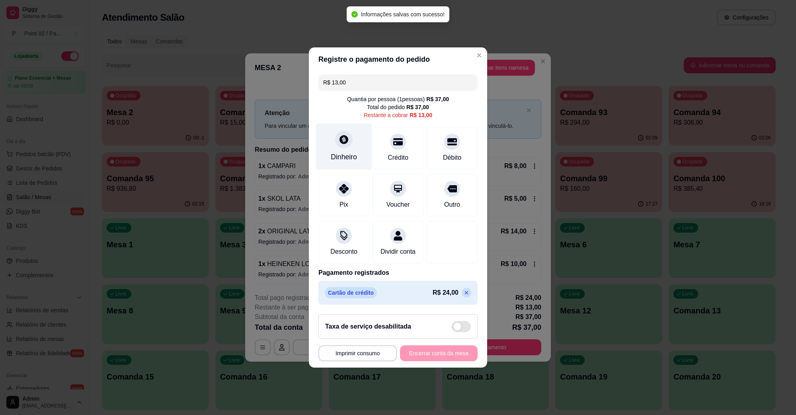
click at [347, 141] on div at bounding box center [344, 140] width 18 height 18
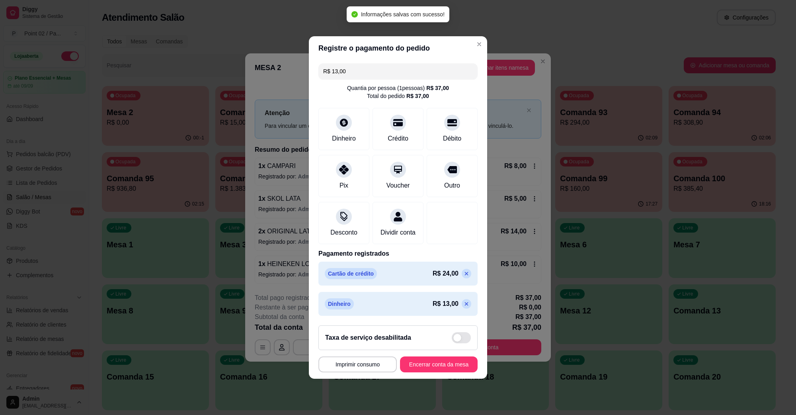
type input "R$ 0,00"
click at [444, 372] on button "Encerrar conta da mesa" at bounding box center [438, 365] width 75 height 16
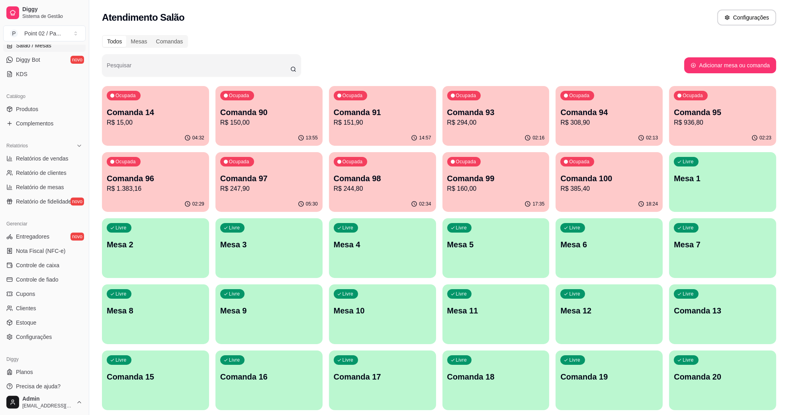
scroll to position [158, 0]
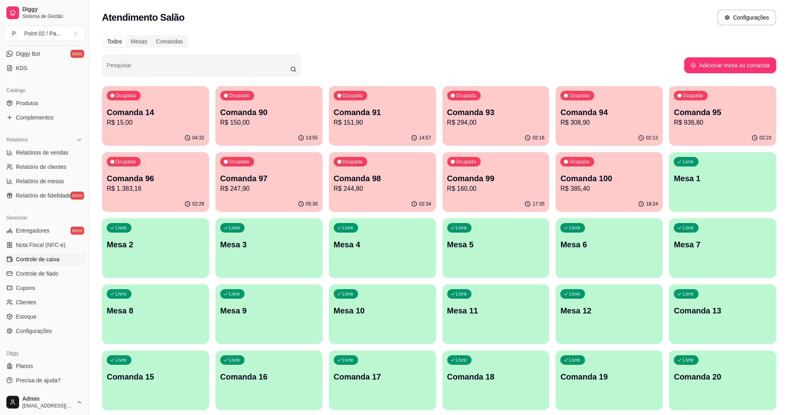
click at [56, 259] on span "Controle de caixa" at bounding box center [37, 259] width 43 height 8
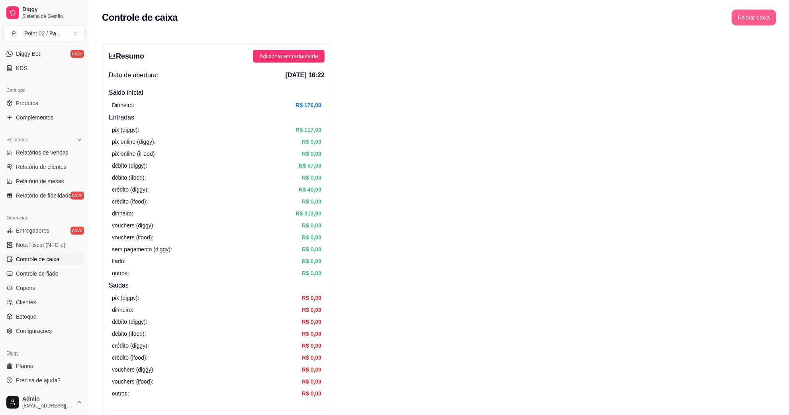
click at [749, 22] on button "Fechar caixa" at bounding box center [753, 18] width 45 height 16
click at [777, 66] on span "Sim" at bounding box center [776, 70] width 10 height 9
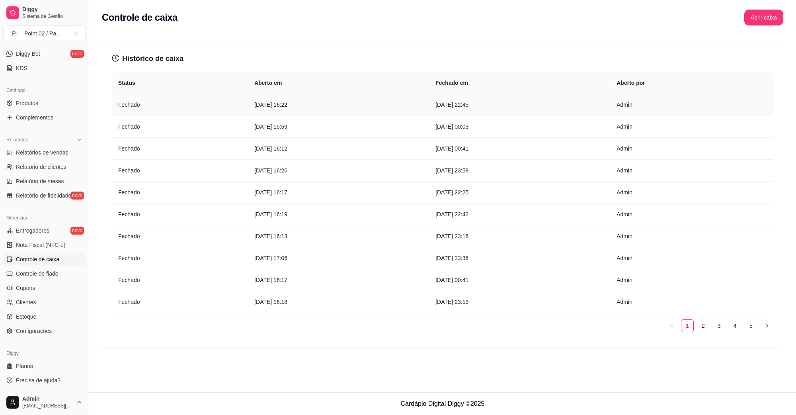
click at [432, 100] on tr "Fechado [DATE] 16:22 [DATE] 22:45 Admin" at bounding box center [443, 105] width 662 height 22
